Goal: Find specific page/section: Find specific page/section

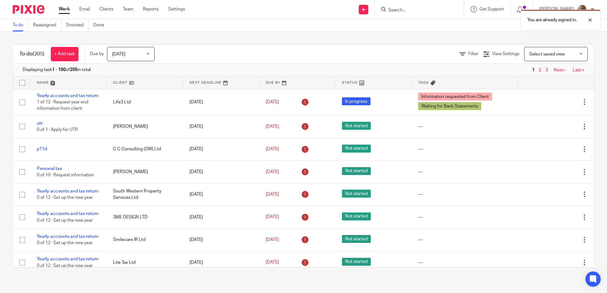
click at [415, 12] on div "You are already signed in." at bounding box center [451, 18] width 297 height 24
click at [413, 14] on div "You are already signed in." at bounding box center [451, 18] width 297 height 24
drag, startPoint x: 413, startPoint y: 14, endPoint x: 407, endPoint y: 11, distance: 6.7
click at [407, 11] on div "You are already signed in." at bounding box center [451, 18] width 297 height 24
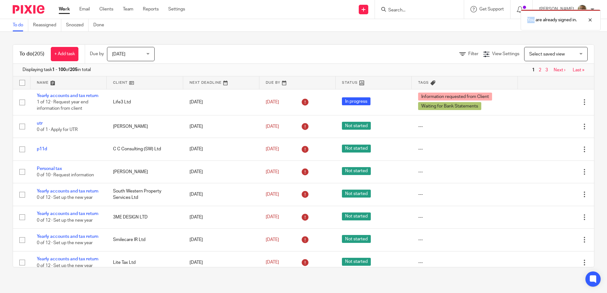
click at [407, 11] on div "You are already signed in." at bounding box center [451, 18] width 297 height 24
click at [417, 11] on div "You are already signed in." at bounding box center [451, 18] width 297 height 24
click at [416, 11] on div "You are already signed in." at bounding box center [451, 18] width 297 height 24
drag, startPoint x: 416, startPoint y: 11, endPoint x: 406, endPoint y: 10, distance: 10.2
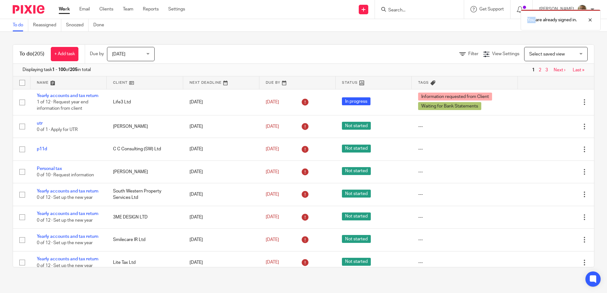
click at [406, 10] on div "You are already signed in." at bounding box center [451, 18] width 297 height 24
click at [398, 11] on div "You are already signed in." at bounding box center [451, 18] width 297 height 24
click at [416, 10] on input "Search" at bounding box center [416, 11] width 57 height 6
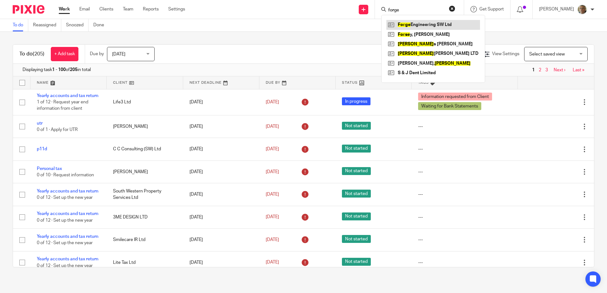
type input "forge"
click at [430, 25] on link at bounding box center [433, 25] width 94 height 10
